Goal: Navigation & Orientation: Find specific page/section

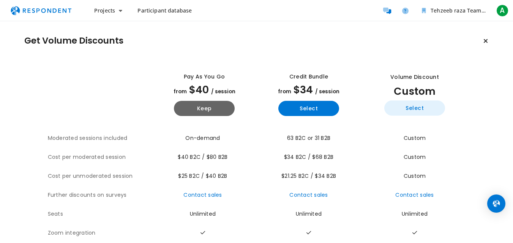
click at [435, 112] on button "Select" at bounding box center [414, 108] width 61 height 15
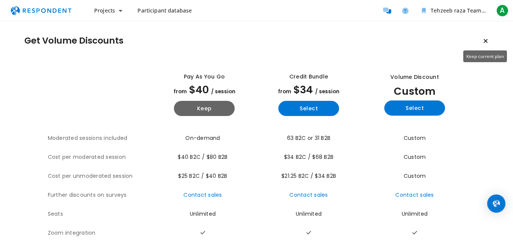
click at [486, 42] on icon "Keep current plan" at bounding box center [486, 41] width 5 height 6
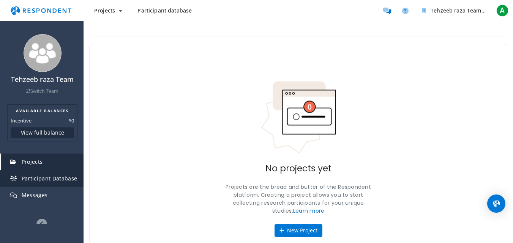
click at [34, 177] on span "Participant Database" at bounding box center [50, 178] width 56 height 7
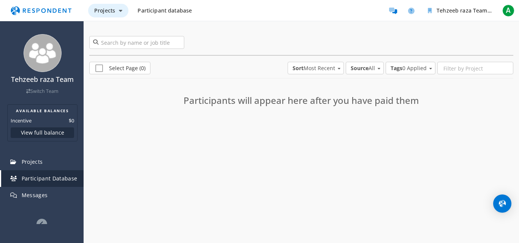
click at [118, 14] on button "Projects" at bounding box center [108, 11] width 40 height 14
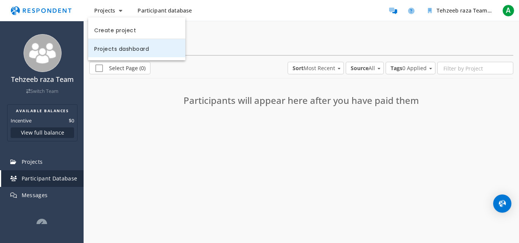
click at [133, 45] on link "Projects dashboard" at bounding box center [136, 48] width 97 height 18
